Goal: Task Accomplishment & Management: Manage account settings

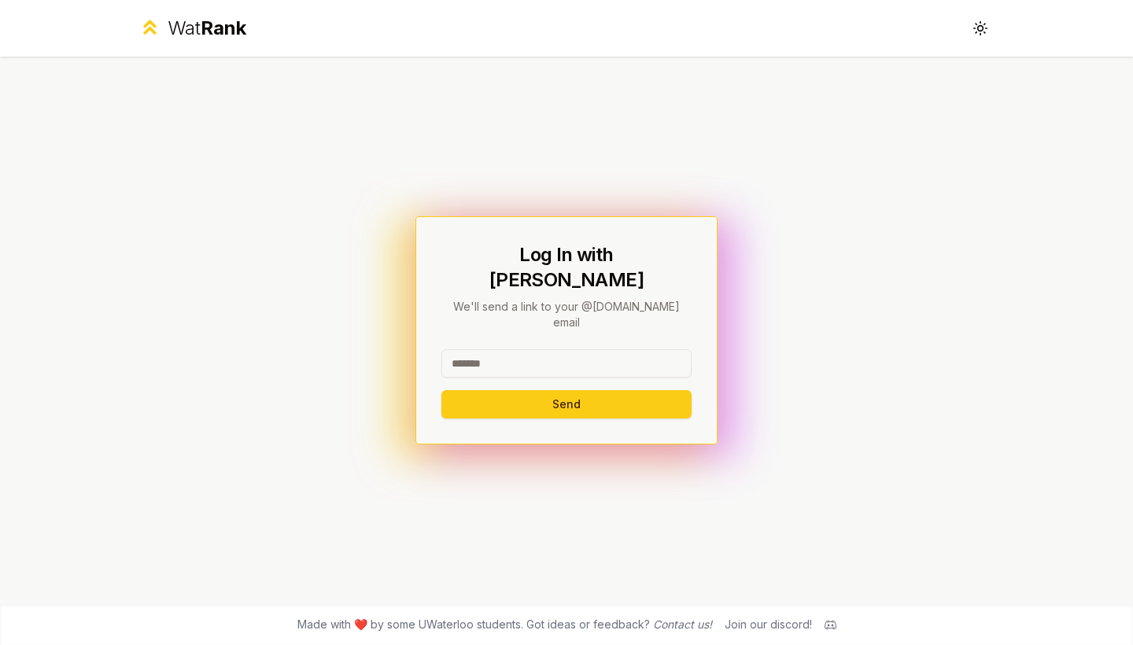
drag, startPoint x: 455, startPoint y: 344, endPoint x: 543, endPoint y: 340, distance: 87.4
click at [543, 349] on input at bounding box center [566, 363] width 250 height 28
type input "*"
type input "********"
click at [532, 390] on button "Send" at bounding box center [566, 404] width 250 height 28
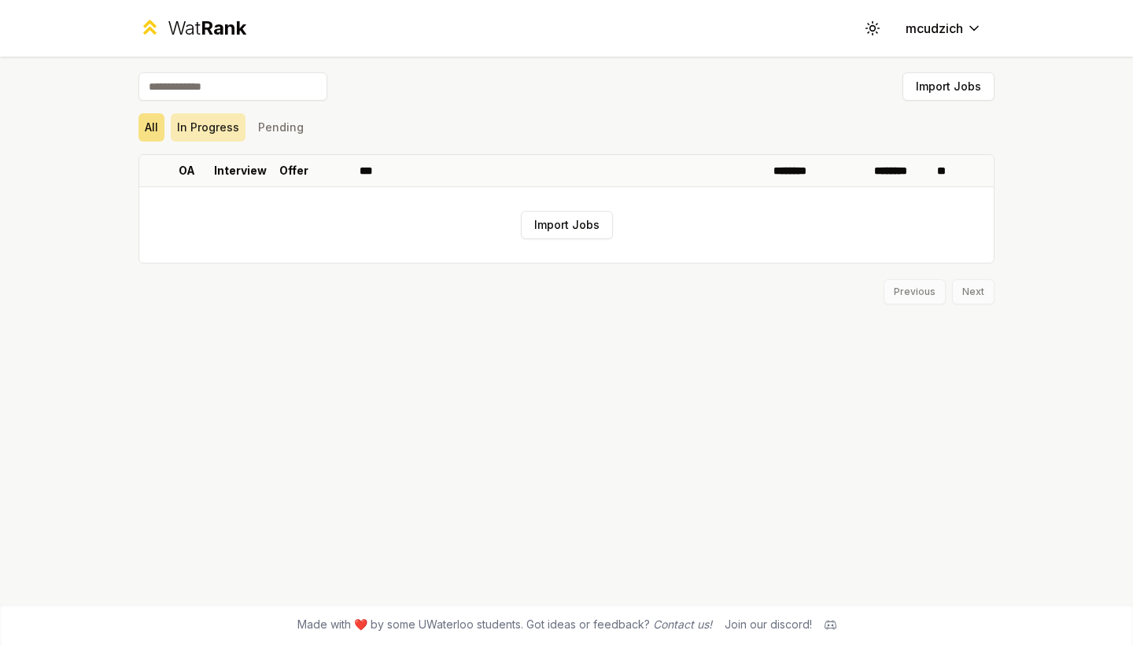
click at [206, 140] on button "In Progress" at bounding box center [208, 127] width 75 height 28
click at [271, 141] on button "Pending" at bounding box center [281, 127] width 58 height 28
click at [153, 122] on button "All" at bounding box center [151, 127] width 26 height 28
click at [179, 171] on p "OA" at bounding box center [187, 171] width 17 height 16
click at [228, 174] on p "Interview" at bounding box center [240, 171] width 53 height 16
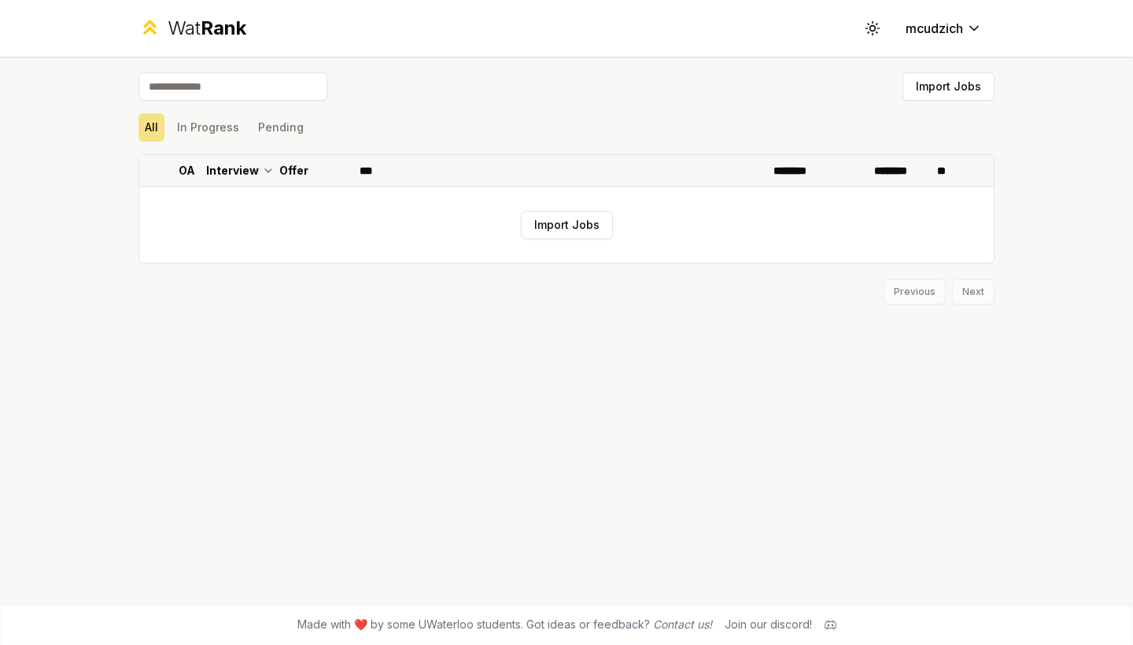
click at [278, 176] on th "Offer" at bounding box center [293, 170] width 44 height 31
click at [366, 176] on p "***" at bounding box center [369, 171] width 20 height 16
click at [394, 282] on div "Previous Next" at bounding box center [566, 283] width 856 height 41
click at [189, 23] on div "Wat Rank" at bounding box center [207, 28] width 79 height 25
